Goal: Information Seeking & Learning: Learn about a topic

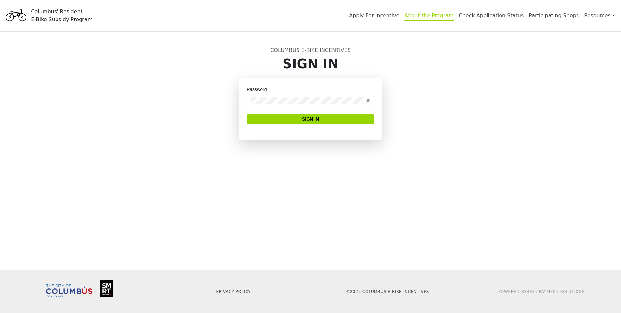
click at [454, 17] on link "About the Program" at bounding box center [429, 16] width 49 height 8
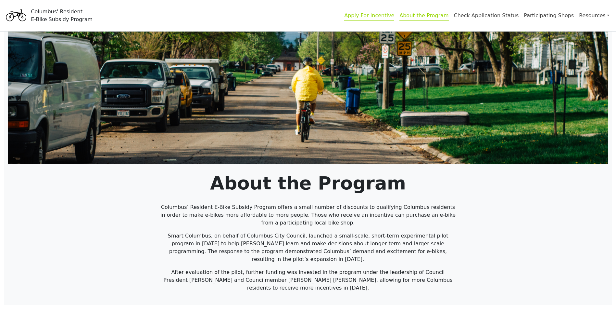
click at [391, 12] on link "Apply For Incentive" at bounding box center [369, 16] width 50 height 8
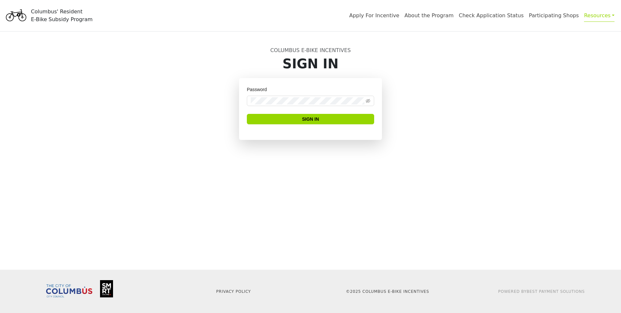
click at [602, 14] on link "Resources" at bounding box center [599, 15] width 31 height 13
click at [576, 29] on div "FAQs" at bounding box center [588, 31] width 41 height 8
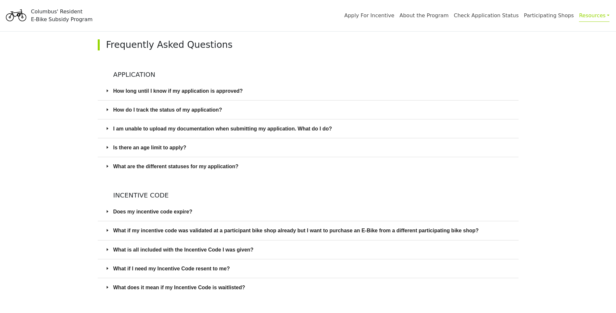
click at [215, 111] on span "How do I track the status of my application?" at bounding box center [312, 110] width 398 height 8
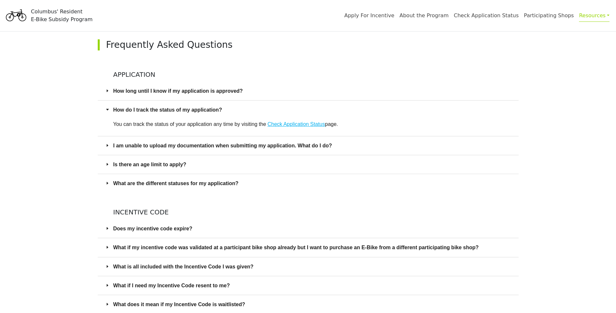
click at [215, 111] on span "How do I track the status of my application?" at bounding box center [312, 110] width 398 height 8
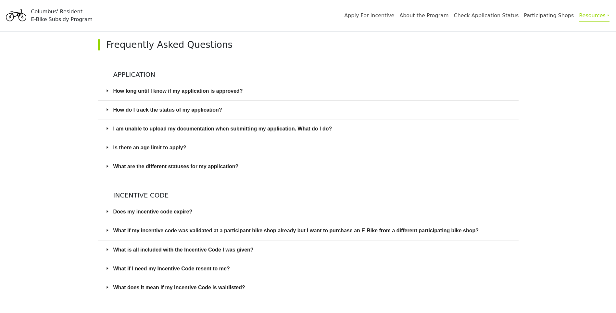
click at [328, 209] on span "Does my incentive code expire?" at bounding box center [312, 211] width 398 height 8
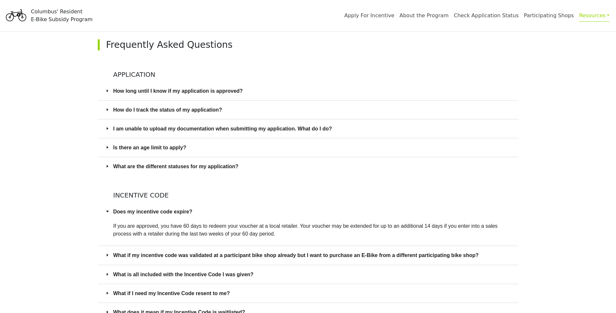
click at [330, 211] on span "Does my incentive code expire?" at bounding box center [312, 211] width 398 height 8
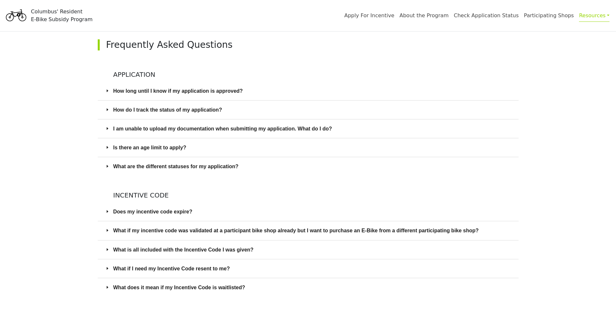
click at [322, 247] on span "What is all included with the Incentive Code I was given?" at bounding box center [312, 249] width 398 height 8
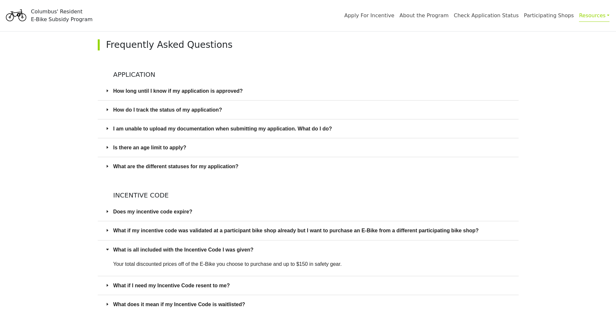
click at [323, 244] on div "What is all included with the Incentive Code I was given?" at bounding box center [308, 249] width 421 height 19
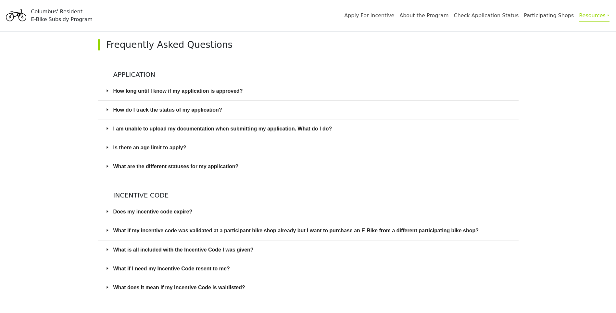
click at [332, 232] on span "What if my incentive code was validated at a participant bike shop already but …" at bounding box center [312, 230] width 398 height 8
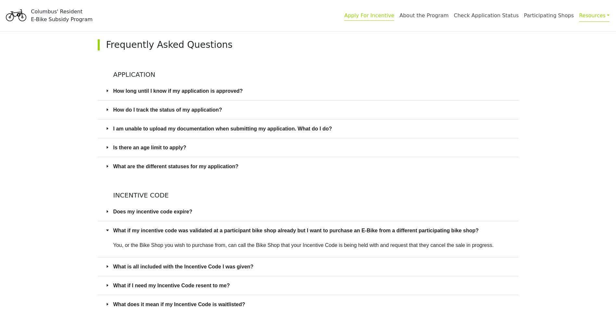
click at [394, 18] on link "Apply For Incentive" at bounding box center [369, 16] width 50 height 8
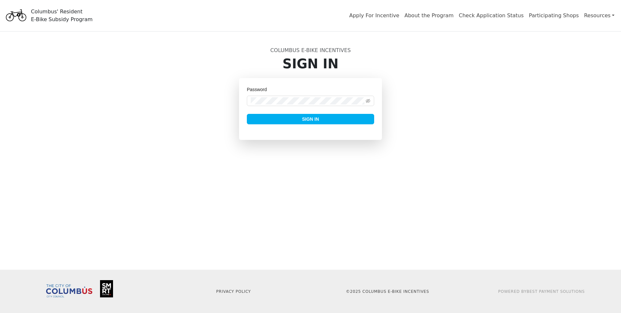
click at [331, 116] on button "Sign In" at bounding box center [310, 119] width 127 height 10
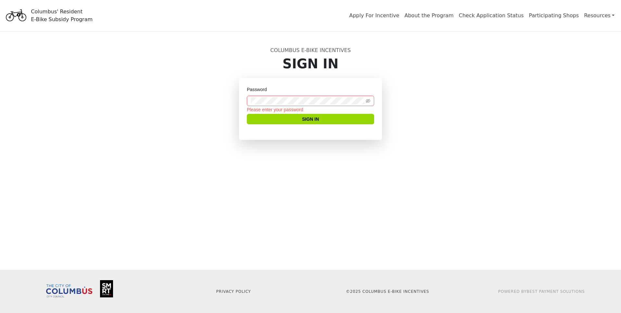
click at [72, 17] on div "Columbus' Resident E-Bike Subsidy Program" at bounding box center [62, 16] width 62 height 16
click at [45, 16] on div "Columbus' Resident E-Bike Subsidy Program" at bounding box center [62, 16] width 62 height 16
click at [396, 18] on link "Apply For Incentive" at bounding box center [374, 16] width 50 height 8
click at [443, 20] on span "About the Program" at bounding box center [429, 15] width 54 height 13
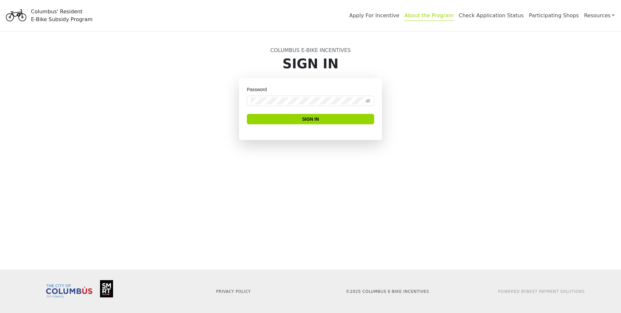
click at [446, 18] on link "About the Program" at bounding box center [429, 16] width 49 height 8
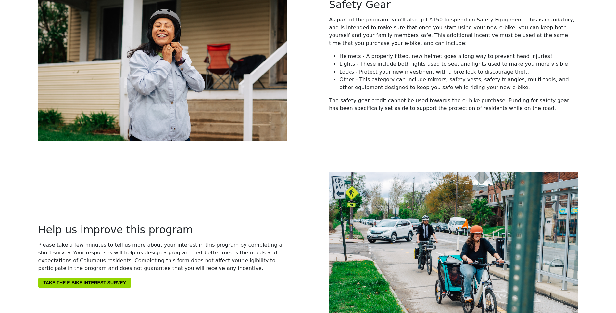
scroll to position [1159, 0]
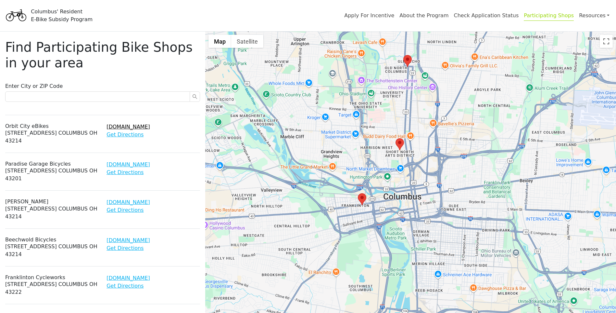
click at [141, 128] on link "www.orbitcityebikes.com" at bounding box center [129, 126] width 44 height 6
